Goal: Task Accomplishment & Management: Manage account settings

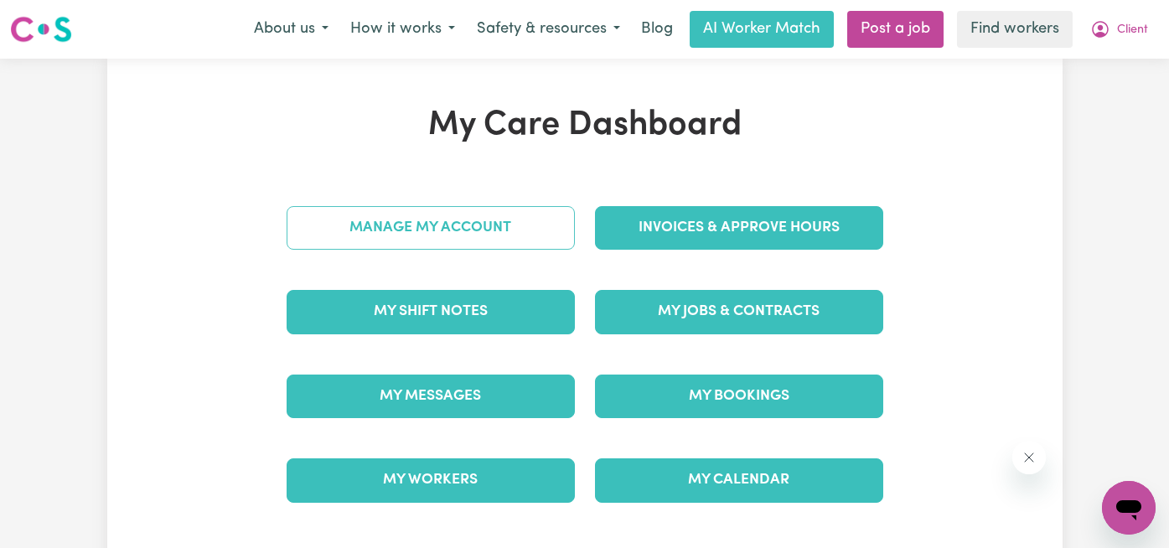
click at [489, 242] on link "Manage My Account" at bounding box center [431, 228] width 288 height 44
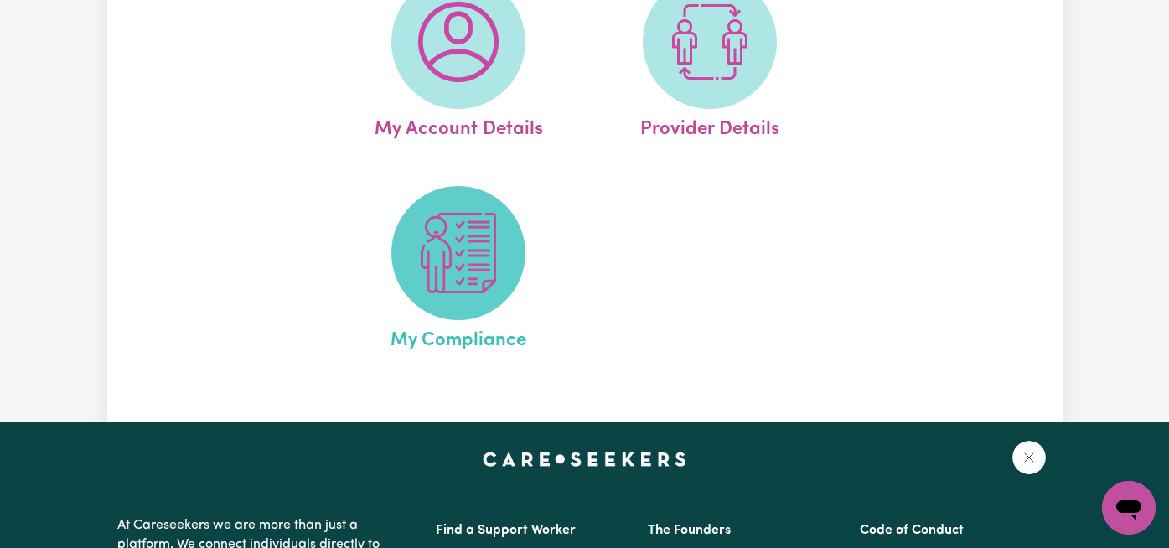
click at [474, 293] on img at bounding box center [458, 253] width 80 height 80
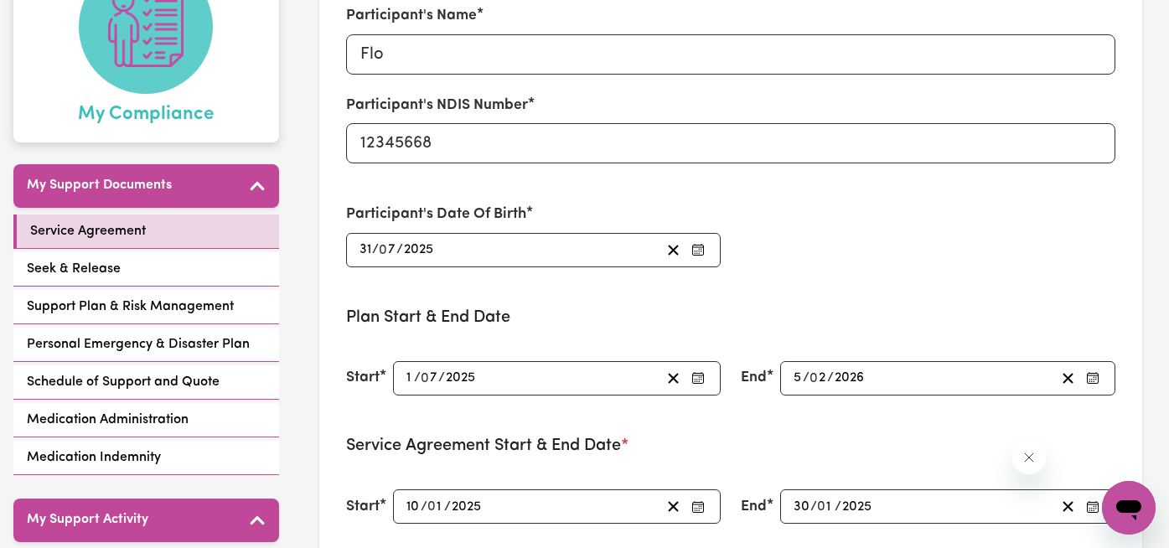
scroll to position [275, 0]
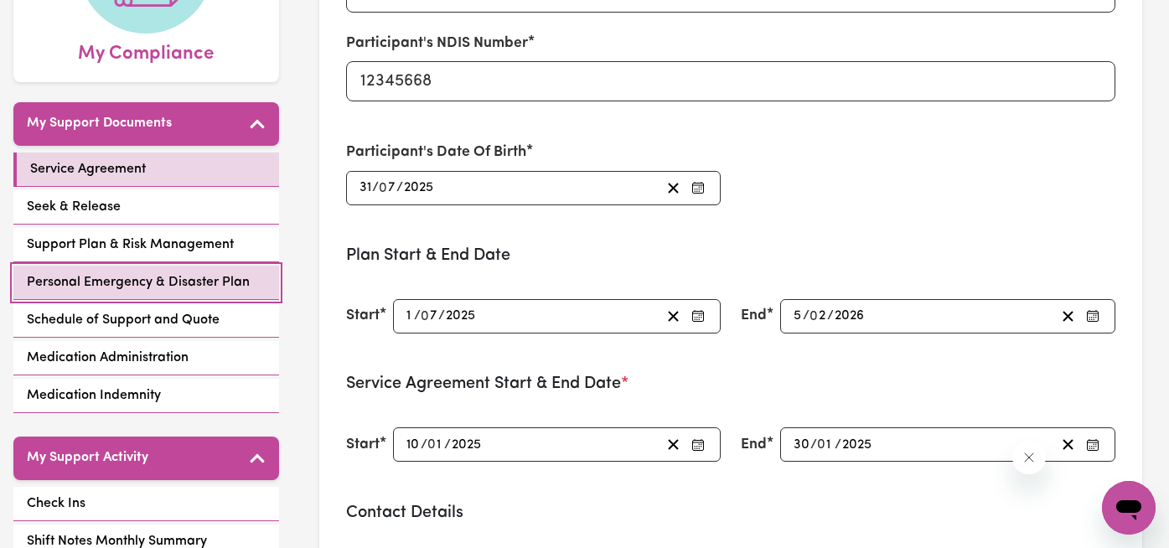
click at [153, 285] on span "Personal Emergency & Disaster Plan" at bounding box center [138, 282] width 223 height 20
select select "continue"
select select "email"
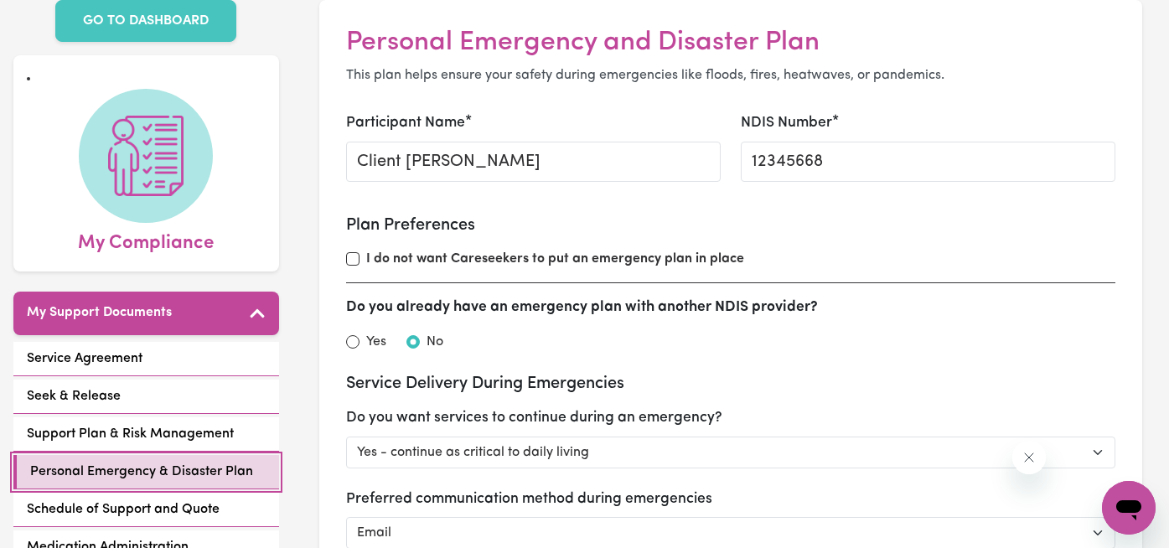
scroll to position [192, 0]
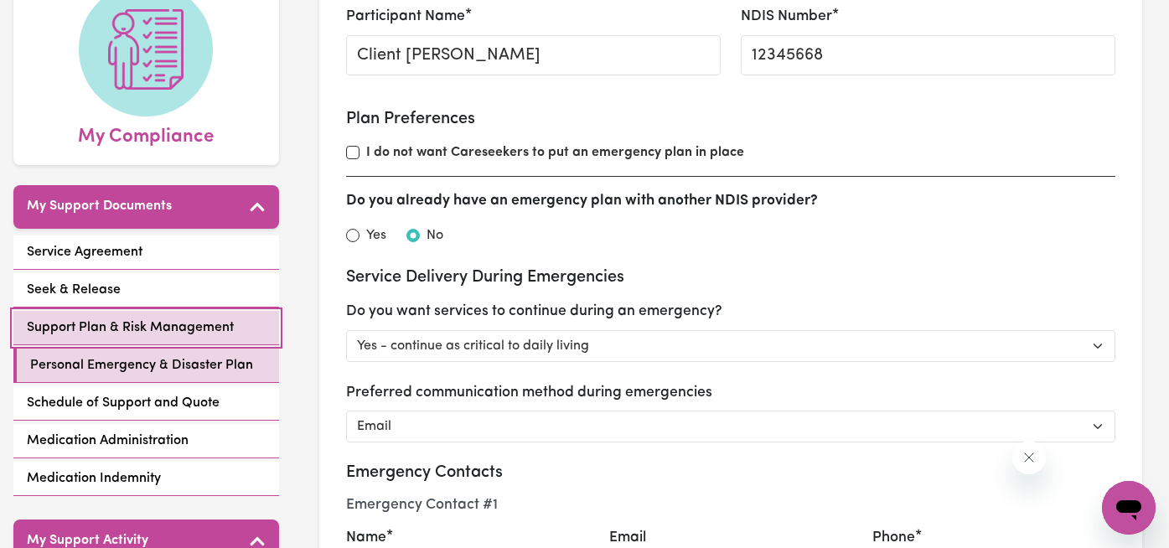
click at [125, 325] on span "Support Plan & Risk Management" at bounding box center [130, 328] width 207 height 20
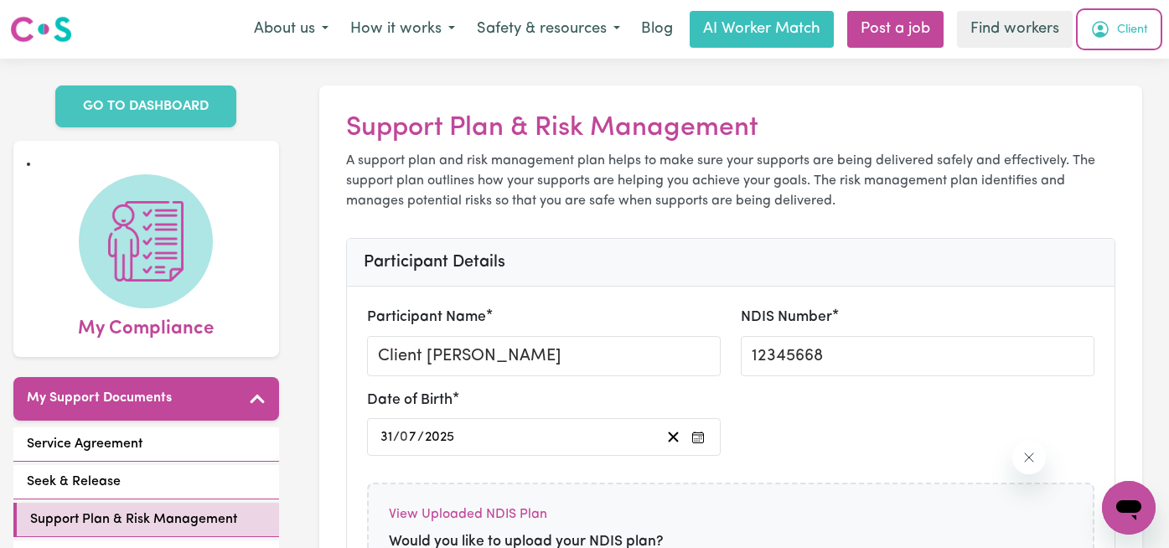
click at [1145, 28] on span "Client" at bounding box center [1132, 30] width 31 height 18
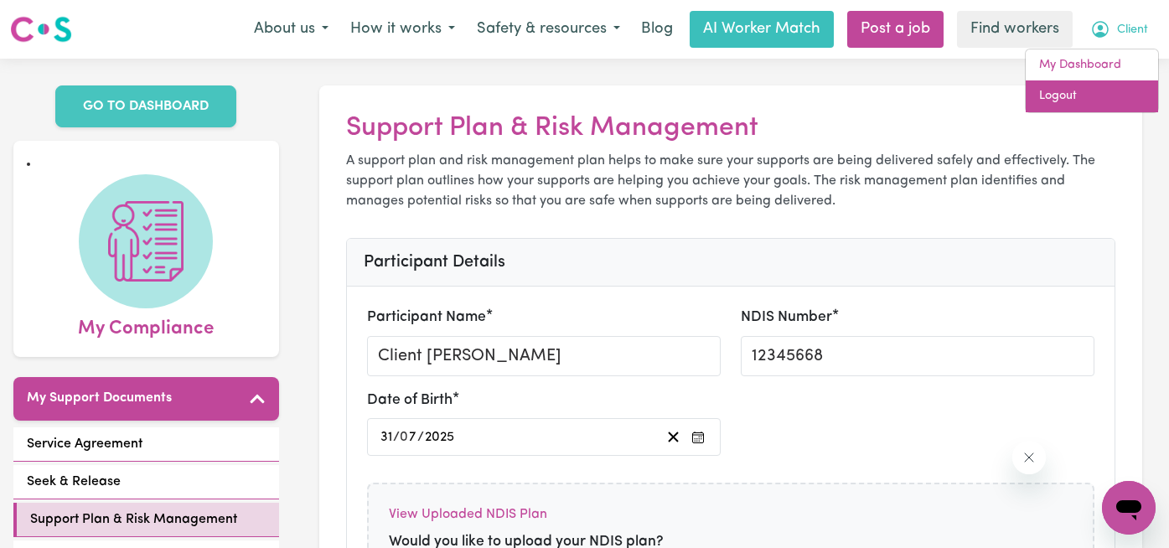
click at [1113, 91] on link "Logout" at bounding box center [1092, 96] width 132 height 32
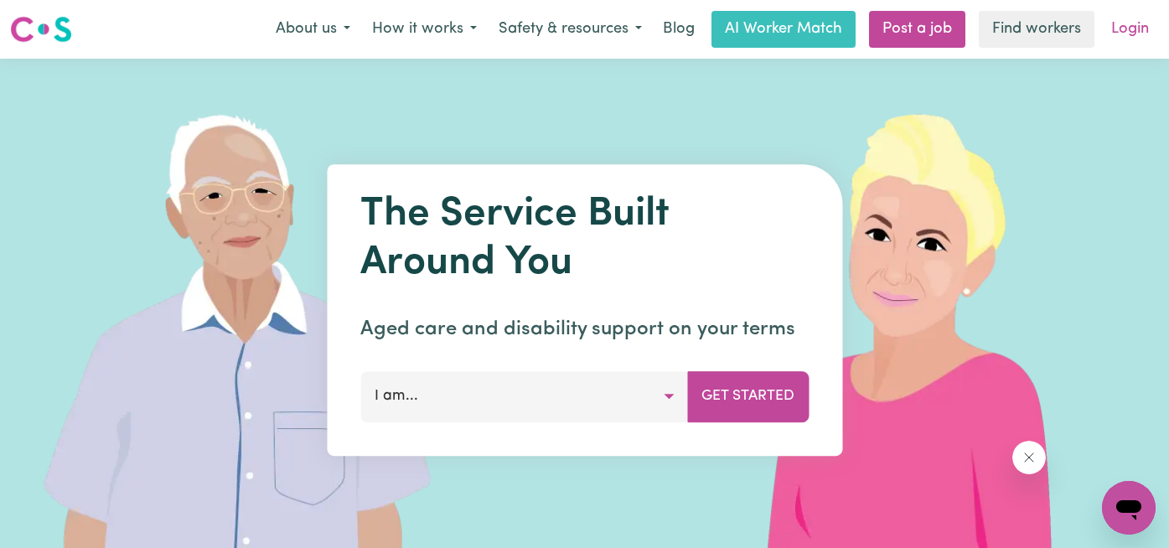
click at [1134, 33] on link "Login" at bounding box center [1131, 29] width 58 height 37
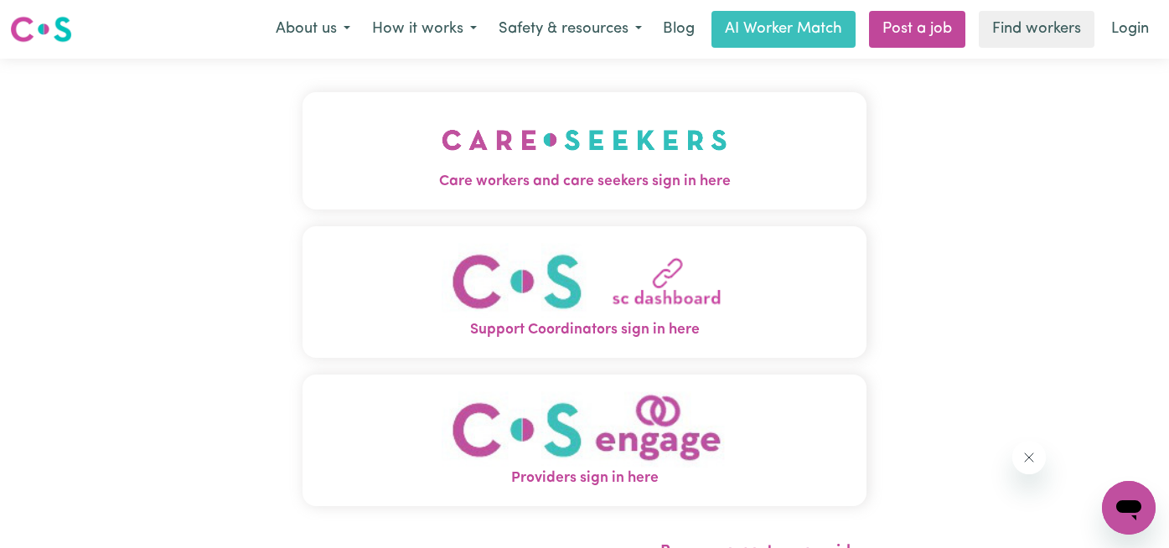
click at [500, 160] on img "Care workers and care seekers sign in here" at bounding box center [585, 140] width 286 height 62
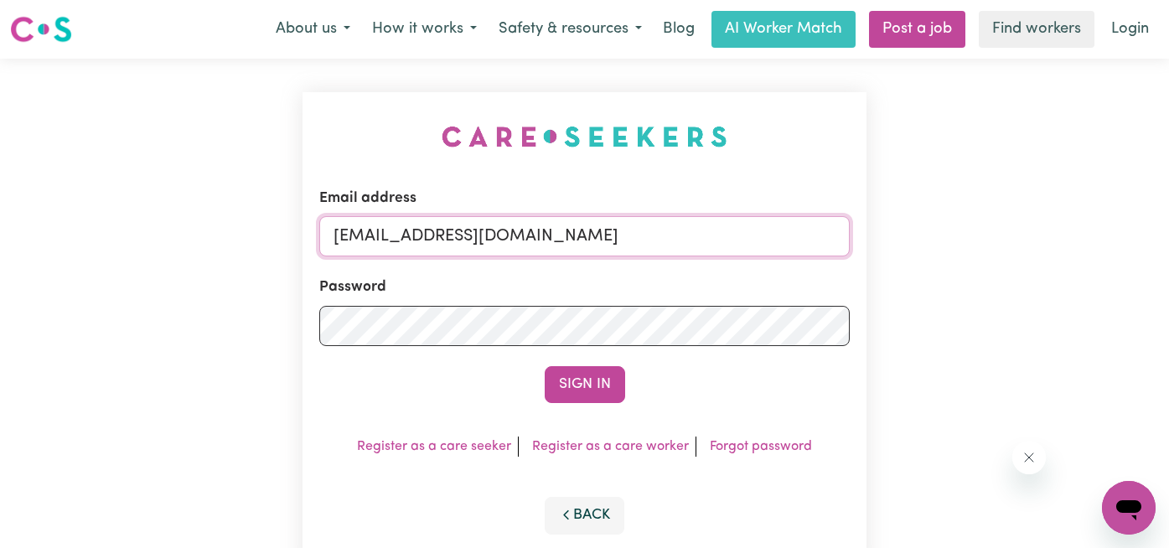
drag, startPoint x: 572, startPoint y: 239, endPoint x: 188, endPoint y: 200, distance: 386.0
click at [188, 200] on div "Email address [EMAIL_ADDRESS][DOMAIN_NAME] Password Sign In Register as a care …" at bounding box center [584, 330] width 1169 height 543
type input "[EMAIL_ADDRESS][DOMAIN_NAME]"
click at [545, 366] on button "Sign In" at bounding box center [585, 384] width 80 height 37
